Goal: Entertainment & Leisure: Consume media (video, audio)

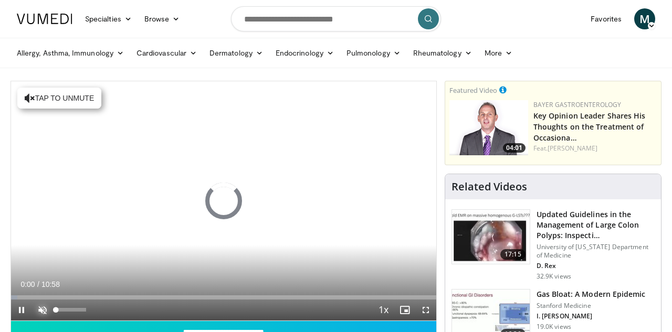
click at [41, 309] on span "Video Player" at bounding box center [42, 310] width 21 height 21
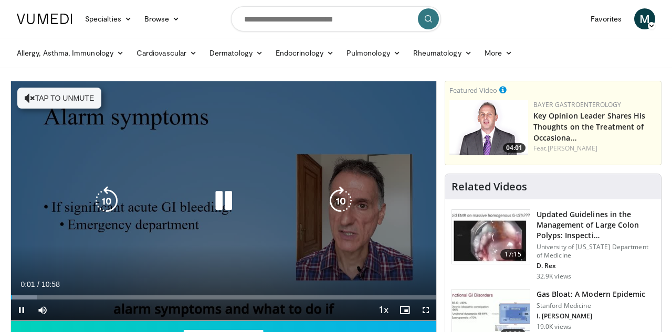
click at [77, 99] on button "Tap to unmute" at bounding box center [59, 98] width 84 height 21
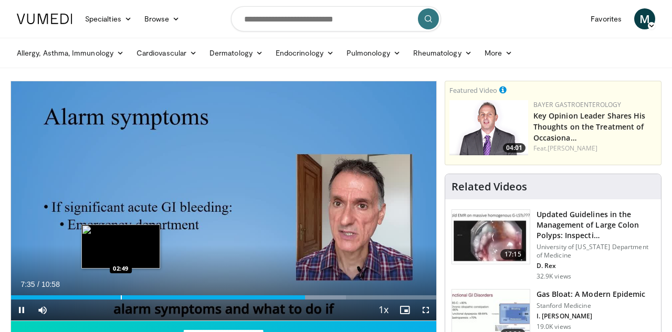
click at [121, 298] on div "Progress Bar" at bounding box center [121, 297] width 1 height 4
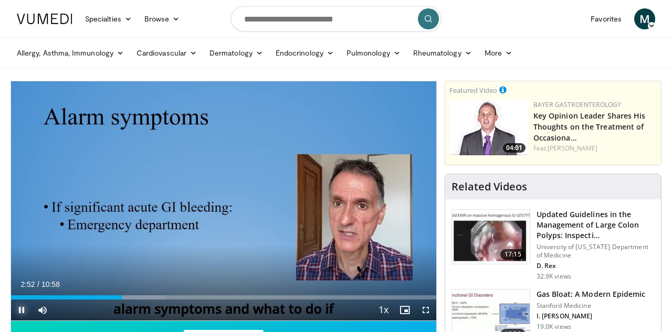
click at [20, 307] on span "Video Player" at bounding box center [21, 310] width 21 height 21
click at [109, 300] on div "Current Time 2:52 / Duration 10:58 Play Skip Backward Skip Forward Mute 0% Load…" at bounding box center [223, 310] width 425 height 21
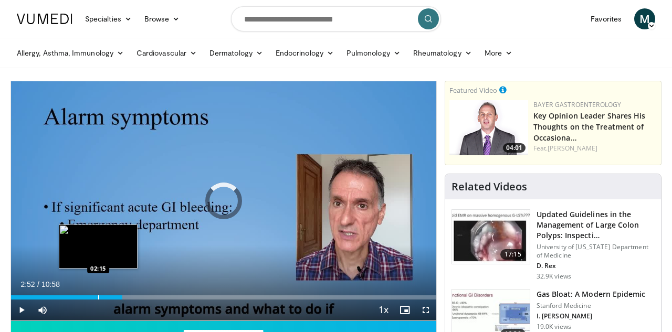
click at [98, 299] on div "Progress Bar" at bounding box center [98, 297] width 1 height 4
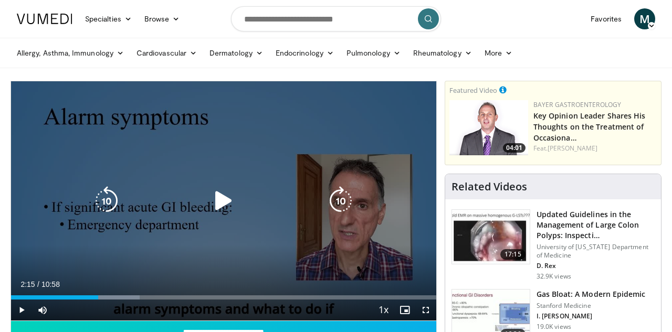
click at [221, 207] on icon "Video Player" at bounding box center [223, 200] width 29 height 29
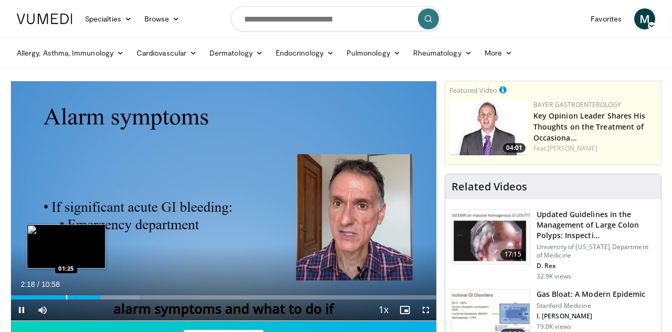
click at [66, 297] on div "Progress Bar" at bounding box center [66, 297] width 1 height 4
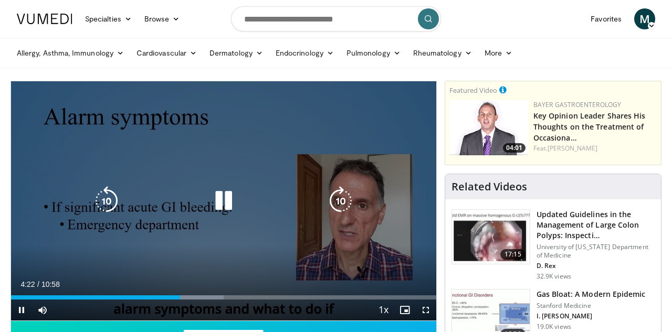
click at [163, 239] on div "10 seconds Tap to unmute" at bounding box center [223, 200] width 425 height 239
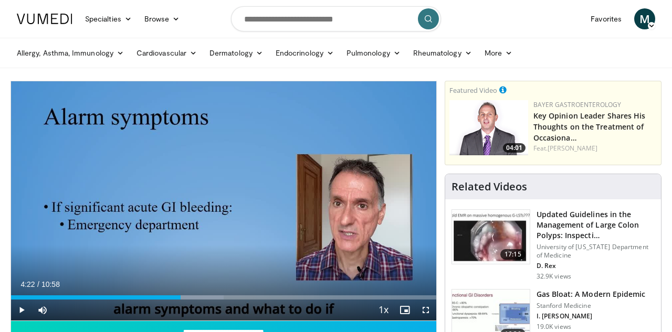
click at [251, 174] on div "10 seconds Tap to unmute" at bounding box center [223, 200] width 425 height 239
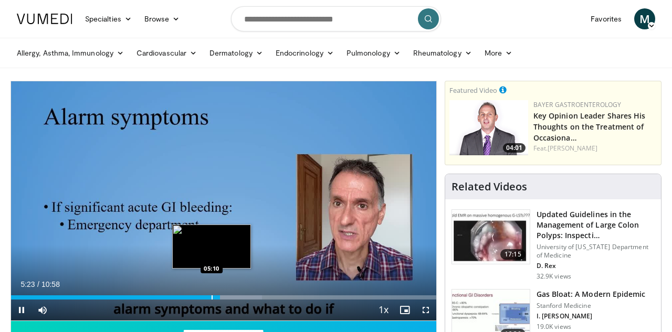
click at [212, 295] on div "Progress Bar" at bounding box center [212, 297] width 1 height 4
click at [207, 299] on div "Progress Bar" at bounding box center [207, 297] width 1 height 4
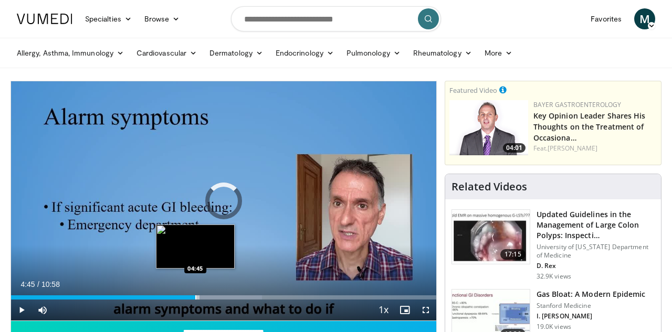
click at [195, 298] on div "Progress Bar" at bounding box center [195, 297] width 1 height 4
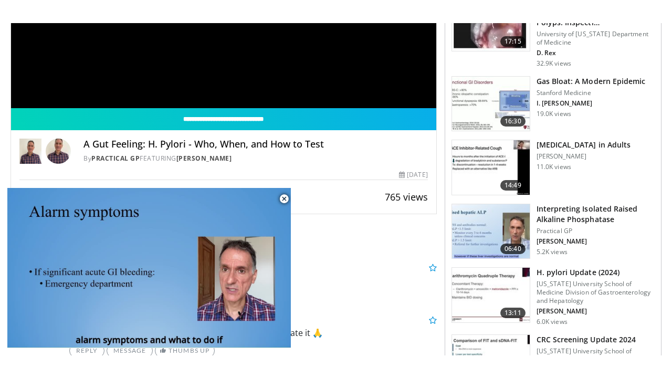
scroll to position [234, 0]
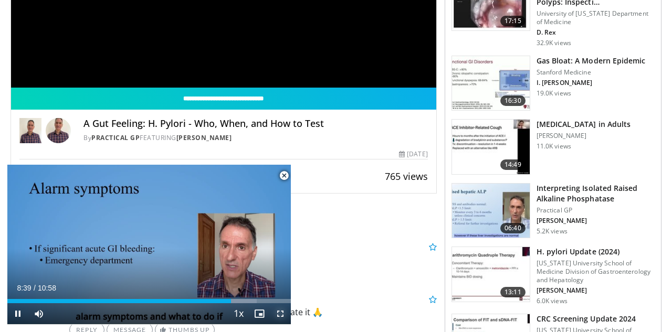
click at [282, 314] on span "Video Player" at bounding box center [280, 313] width 21 height 21
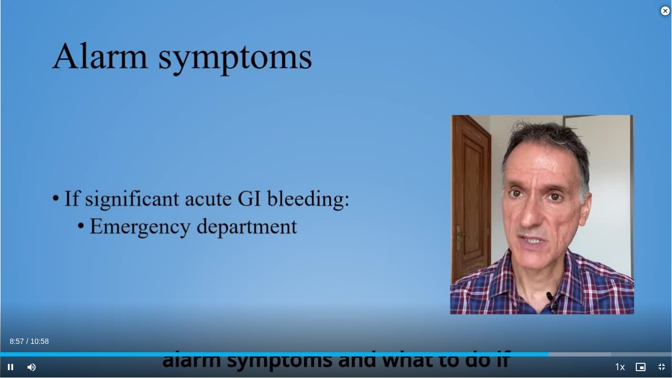
click at [664, 13] on span "Video Player" at bounding box center [664, 11] width 21 height 21
click at [659, 332] on span "Video Player" at bounding box center [661, 366] width 21 height 21
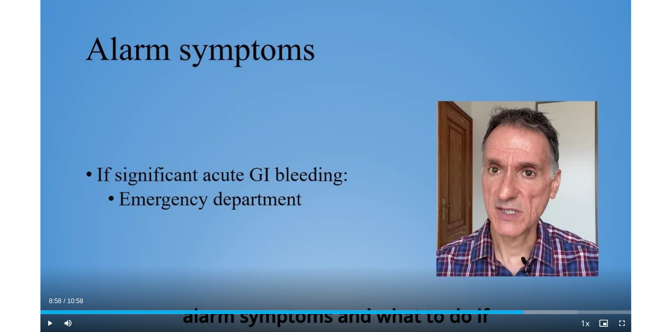
scroll to position [473, 0]
